Goal: Find specific page/section: Find specific page/section

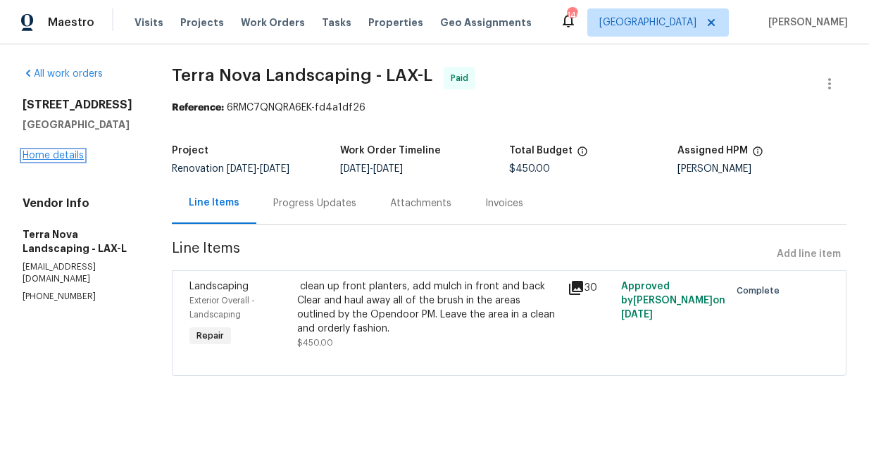
click at [65, 153] on link "Home details" at bounding box center [53, 156] width 61 height 10
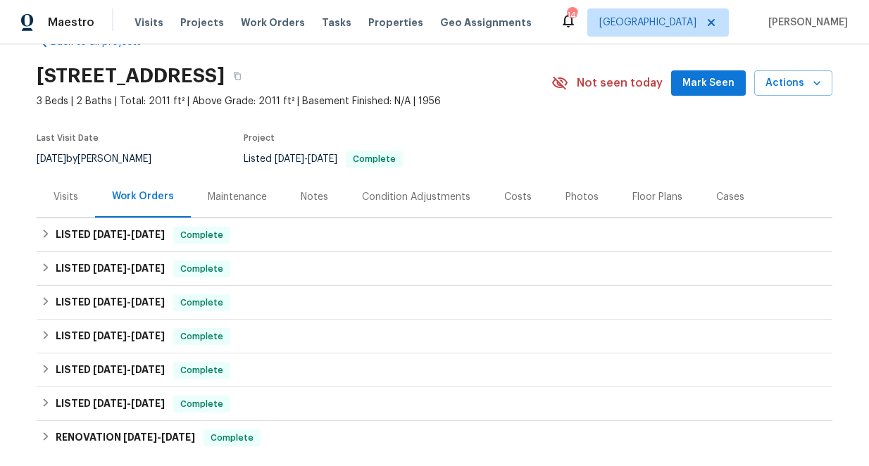
scroll to position [56, 0]
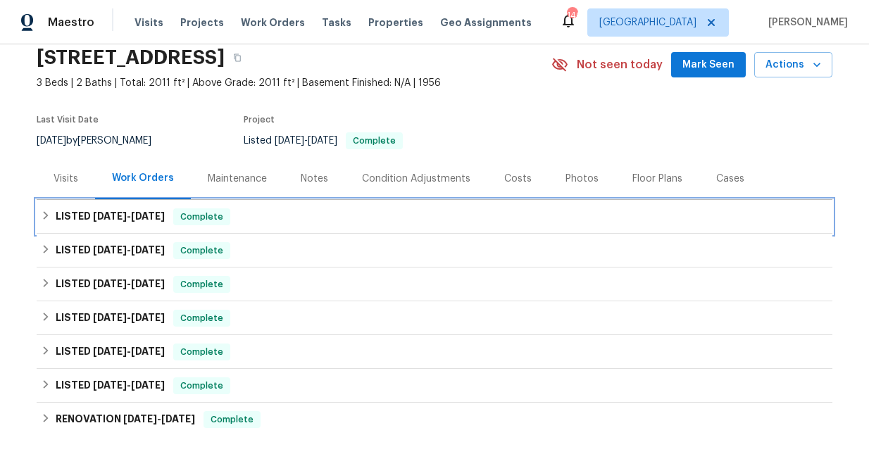
click at [44, 217] on icon at bounding box center [46, 215] width 10 height 10
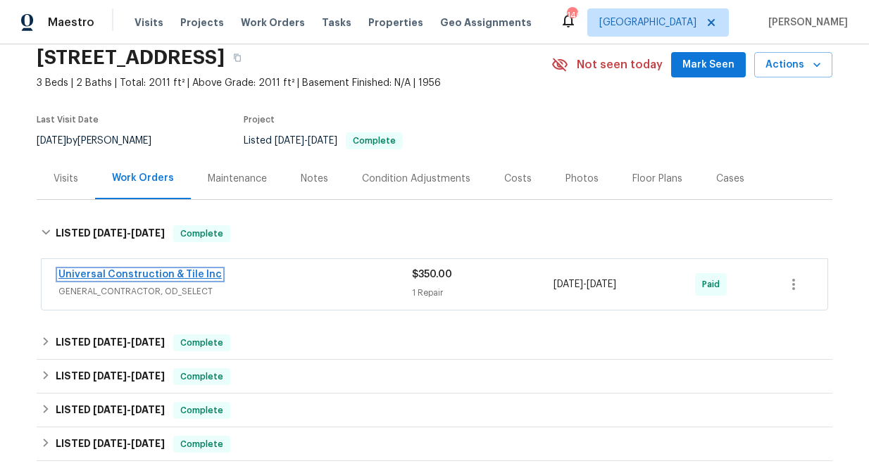
click at [126, 273] on link "Universal Construction & Tile Inc" at bounding box center [139, 275] width 163 height 10
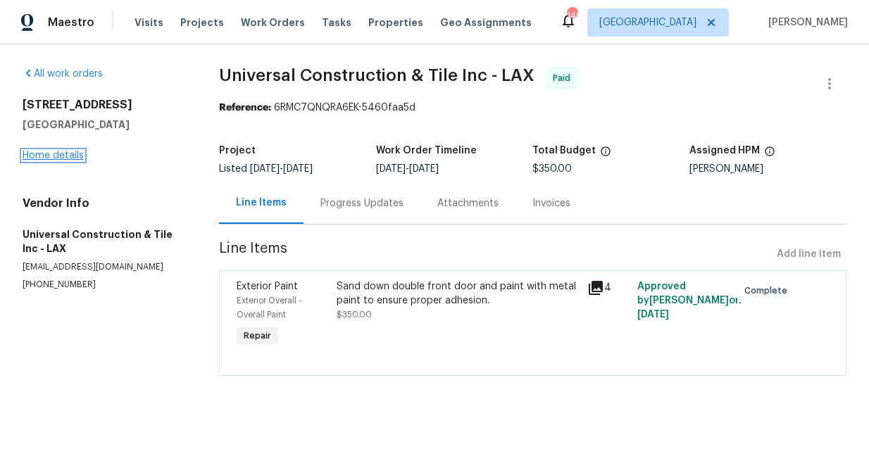
click at [70, 155] on link "Home details" at bounding box center [53, 156] width 61 height 10
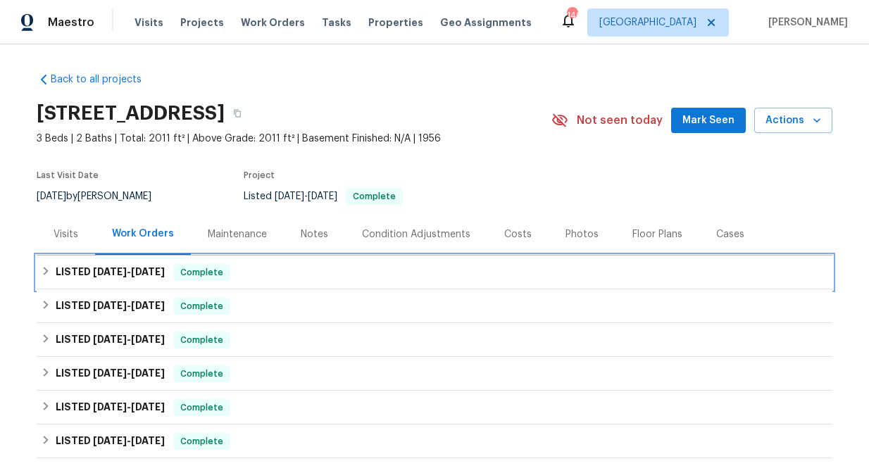
click at [87, 269] on h6 "LISTED [DATE] - [DATE]" at bounding box center [110, 272] width 109 height 17
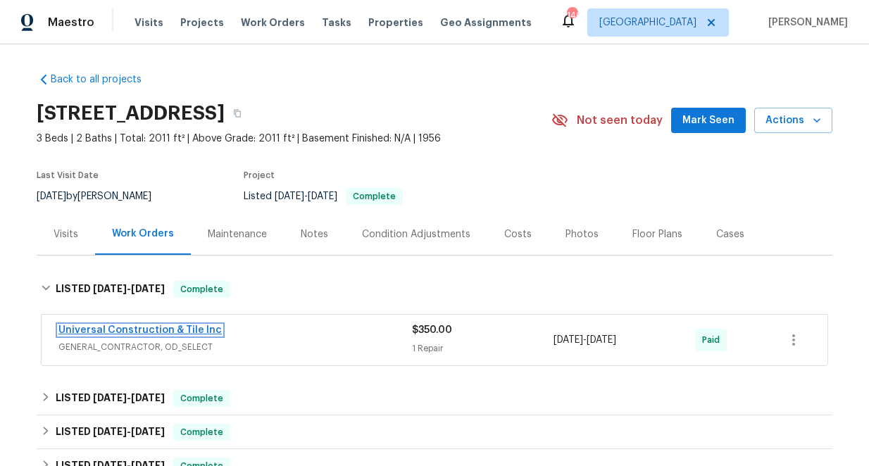
click at [144, 328] on link "Universal Construction & Tile Inc" at bounding box center [139, 330] width 163 height 10
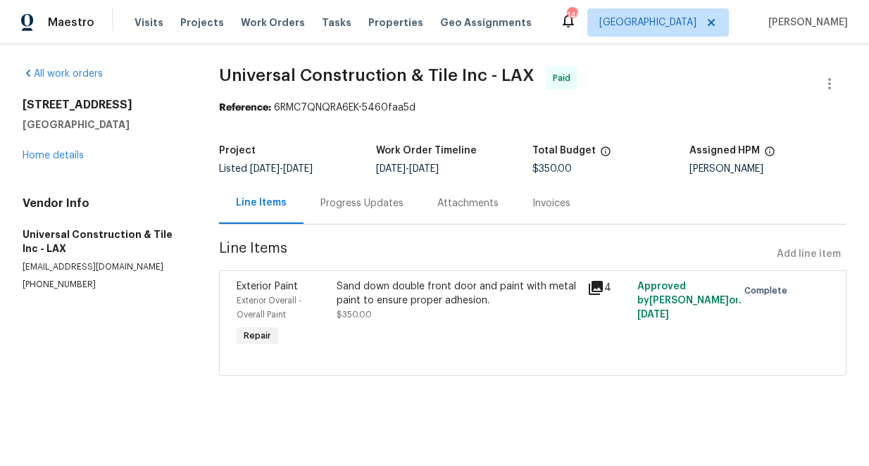
click at [595, 288] on icon at bounding box center [595, 288] width 14 height 14
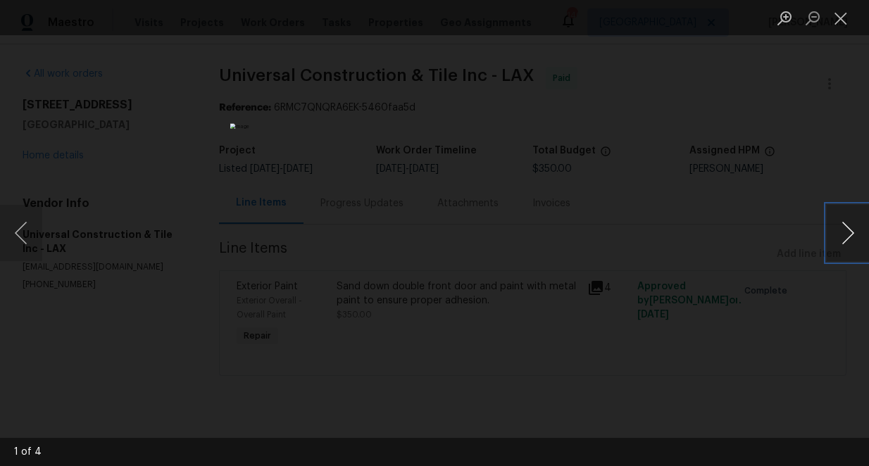
click at [845, 232] on button "Next image" at bounding box center [847, 233] width 42 height 56
click at [26, 228] on button "Previous image" at bounding box center [21, 233] width 42 height 56
click at [847, 232] on button "Next image" at bounding box center [847, 233] width 42 height 56
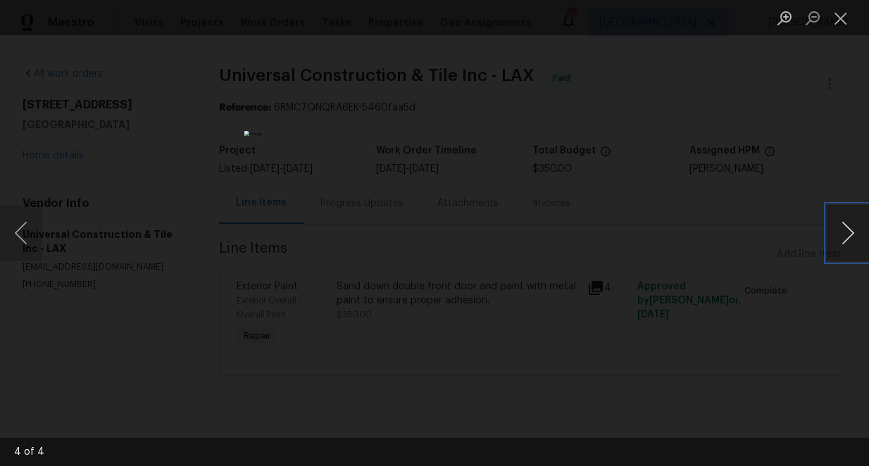
click at [847, 232] on button "Next image" at bounding box center [847, 233] width 42 height 56
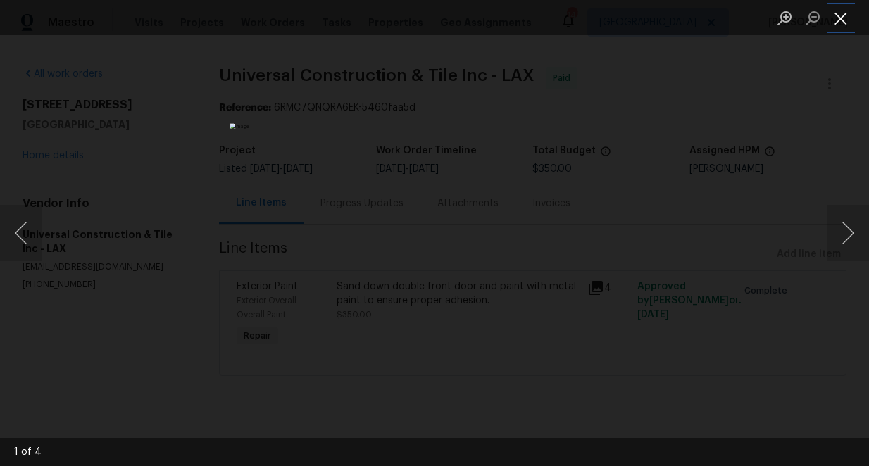
click at [839, 15] on button "Close lightbox" at bounding box center [840, 18] width 28 height 25
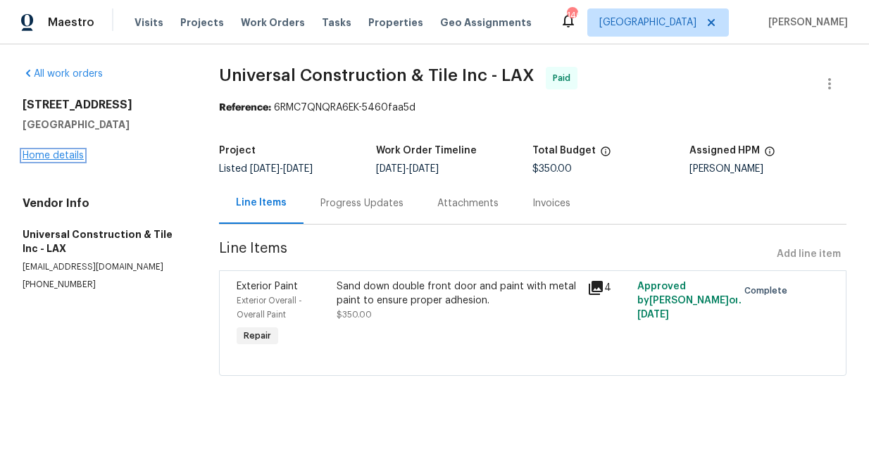
click at [63, 154] on link "Home details" at bounding box center [53, 156] width 61 height 10
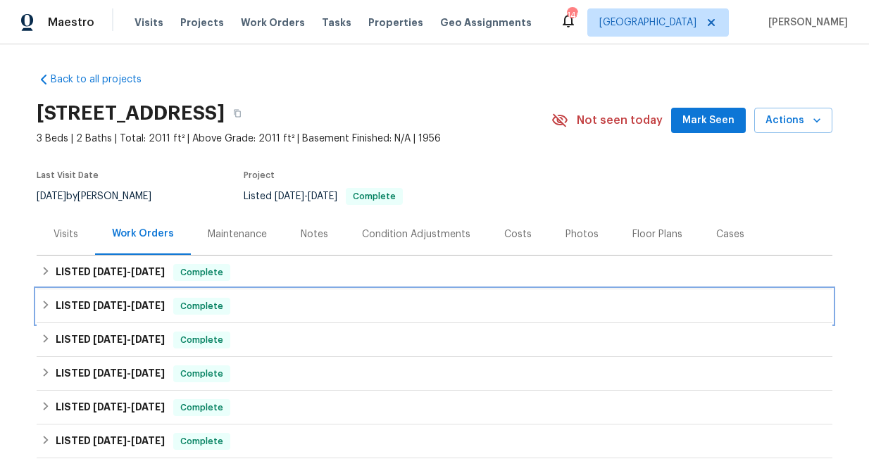
click at [94, 301] on span "[DATE]" at bounding box center [110, 306] width 34 height 10
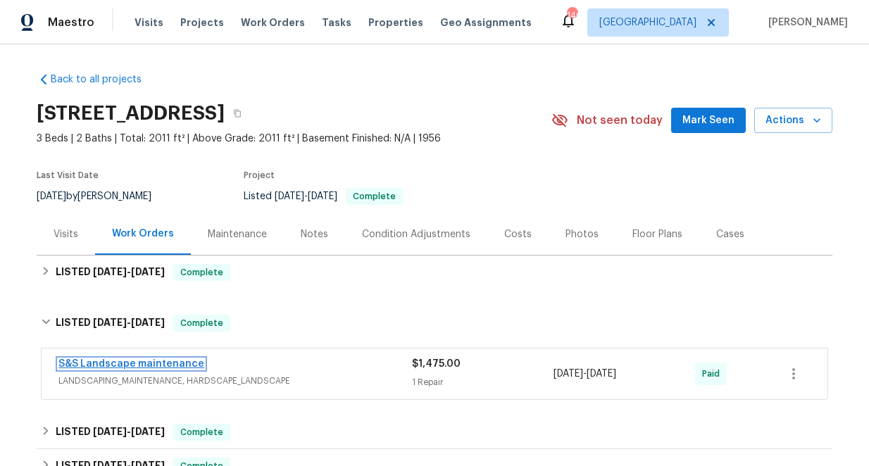
click at [134, 362] on link "S&S Landscape maintenance" at bounding box center [131, 364] width 146 height 10
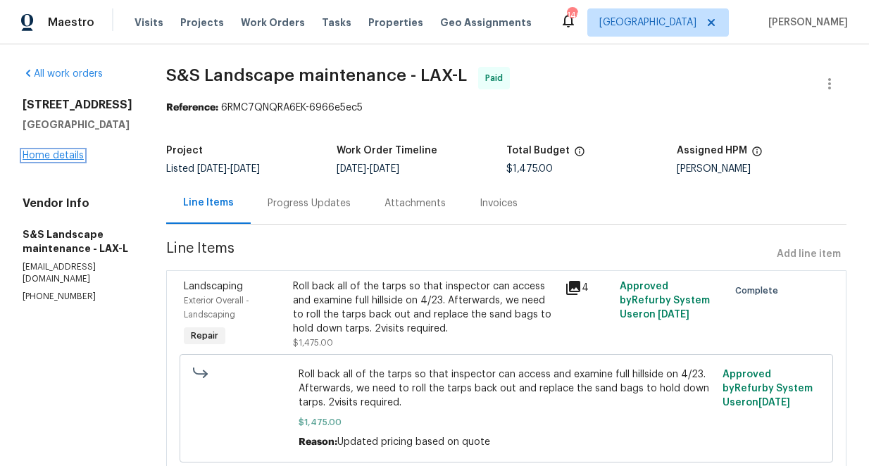
click at [70, 158] on link "Home details" at bounding box center [53, 156] width 61 height 10
